Goal: Task Accomplishment & Management: Use online tool/utility

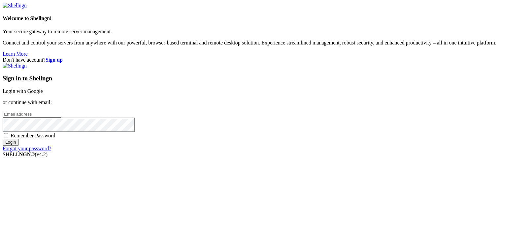
click at [43, 88] on link "Login with Google" at bounding box center [23, 91] width 40 height 6
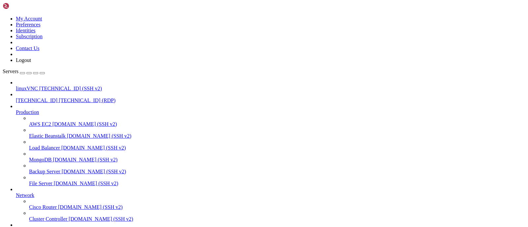
click at [59, 98] on span "[TECHNICAL_ID] (RDP)" at bounding box center [87, 101] width 57 height 6
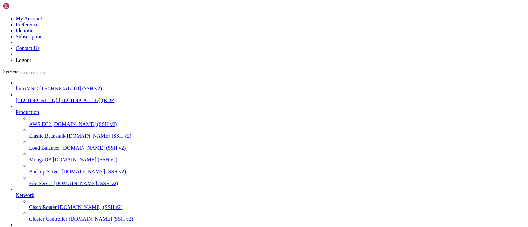
click at [44, 86] on span "[TECHNICAL_ID] (SSH v2)" at bounding box center [70, 89] width 63 height 6
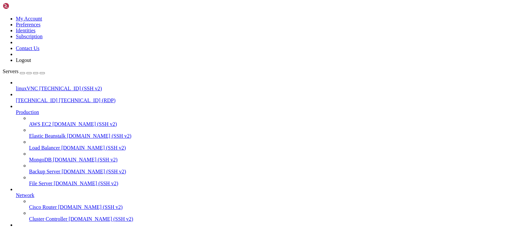
click at [38, 86] on span "linuxVNC" at bounding box center [27, 89] width 22 height 6
